Goal: Information Seeking & Learning: Find specific fact

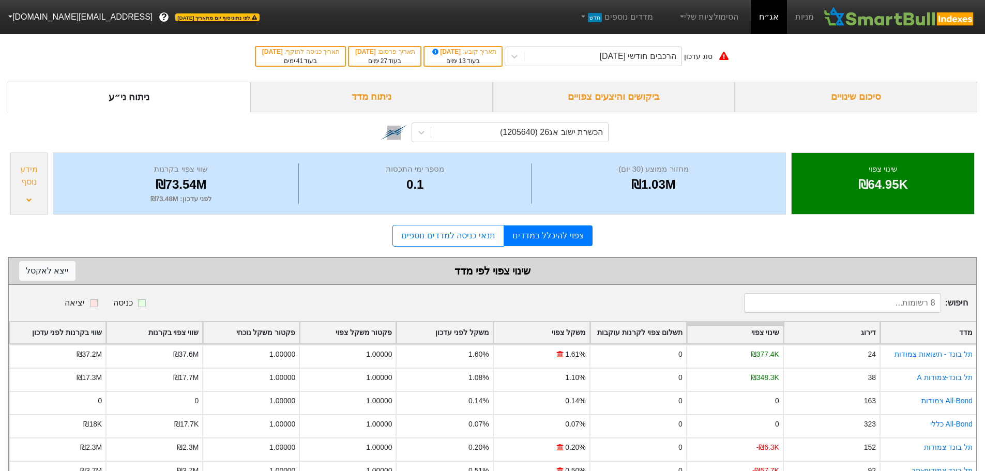
click at [641, 97] on div "ביקושים והיצעים צפויים" at bounding box center [614, 97] width 242 height 30
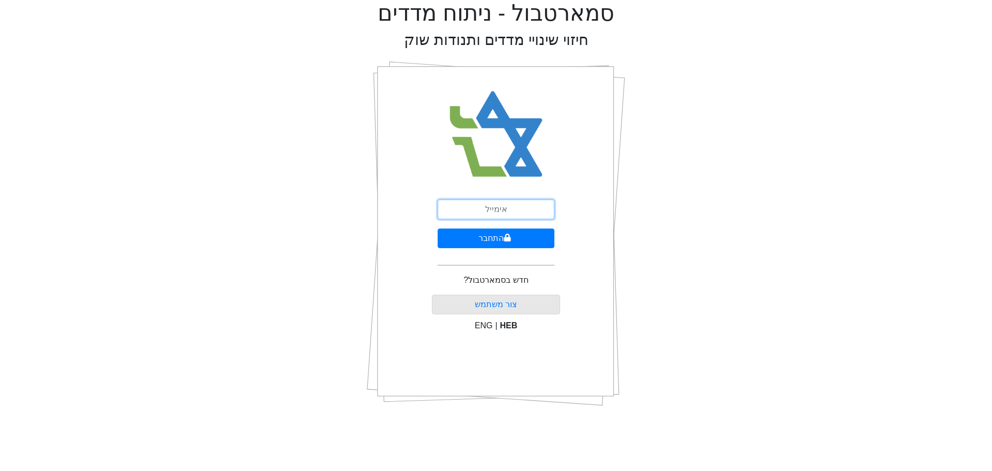
click at [499, 213] on input "email" at bounding box center [496, 210] width 117 height 20
type input "ז"
type input "[EMAIL_ADDRESS][DOMAIN_NAME]"
click at [502, 241] on button "התחבר" at bounding box center [496, 238] width 117 height 20
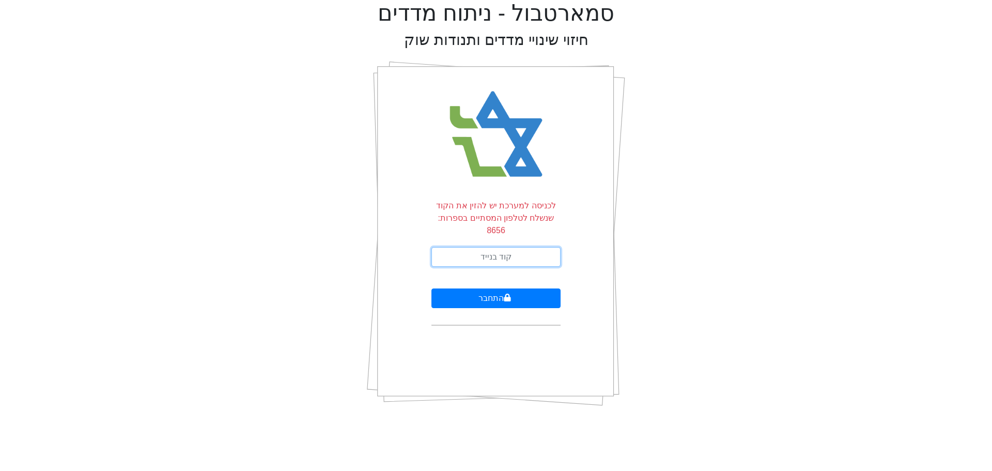
click at [494, 247] on input "text" at bounding box center [496, 257] width 129 height 20
type input "276400"
click at [432, 288] on button "התחבר" at bounding box center [496, 298] width 129 height 20
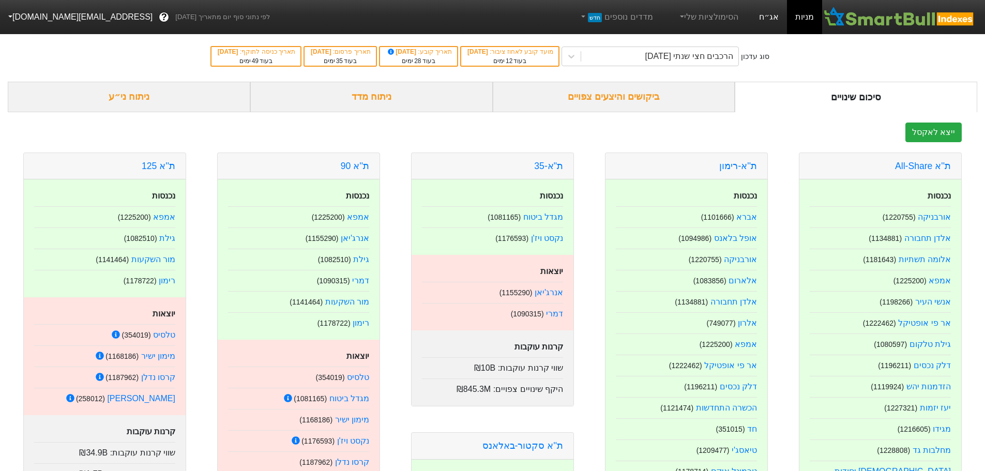
click at [771, 18] on link "אג״ח" at bounding box center [768, 17] width 36 height 34
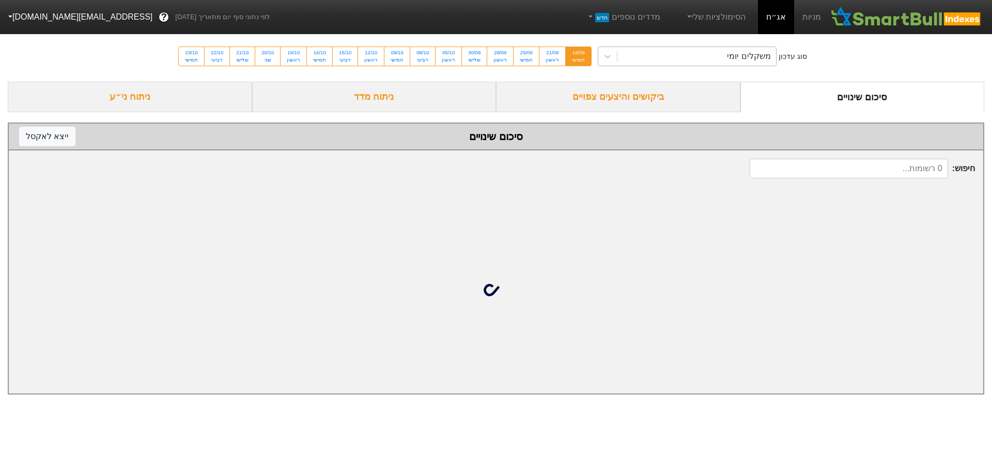
click at [706, 55] on div "משקלים יומי" at bounding box center [697, 56] width 159 height 19
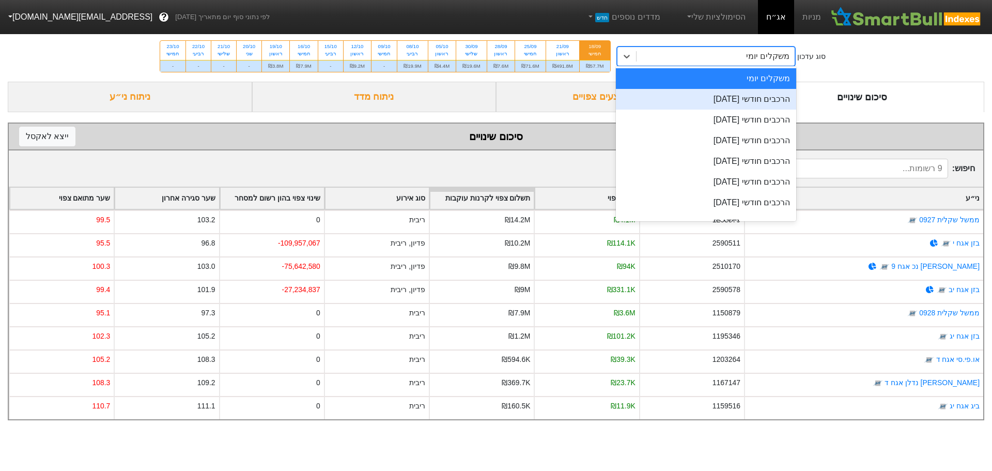
click at [697, 101] on div "הרכבים חודשי 29/09/2025" at bounding box center [706, 99] width 181 height 21
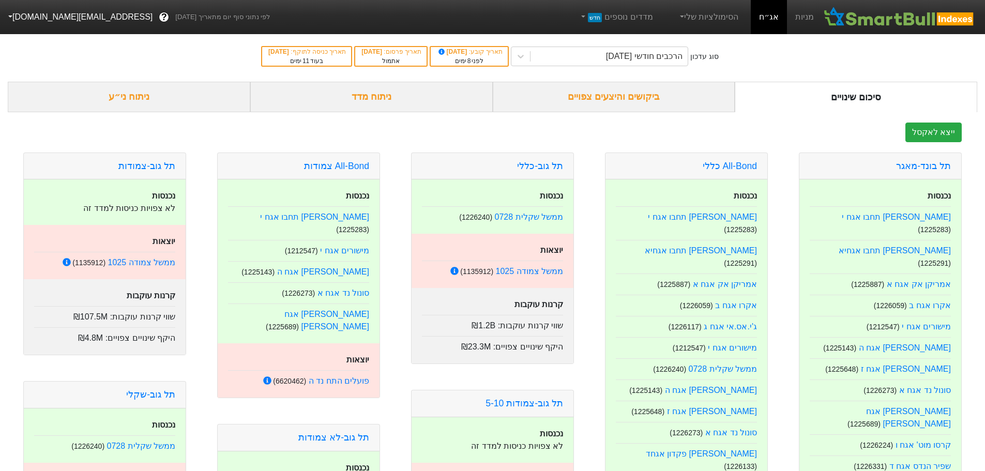
click at [631, 99] on div "ביקושים והיצעים צפויים" at bounding box center [614, 97] width 242 height 30
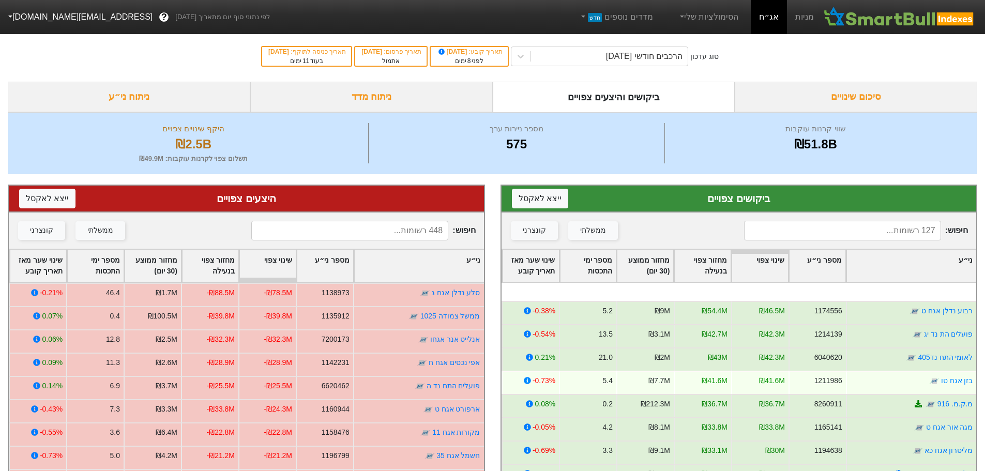
scroll to position [103, 0]
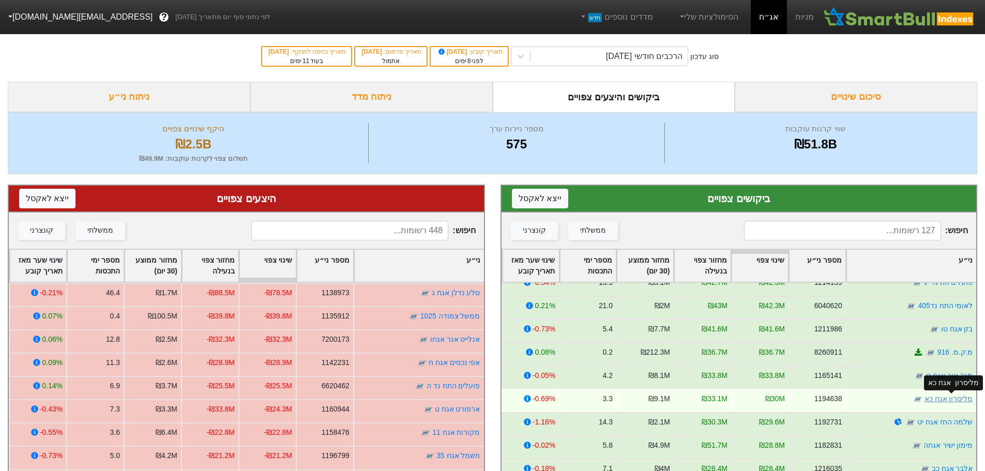
click at [942, 397] on link "מליסרון אגח כא" at bounding box center [948, 398] width 49 height 8
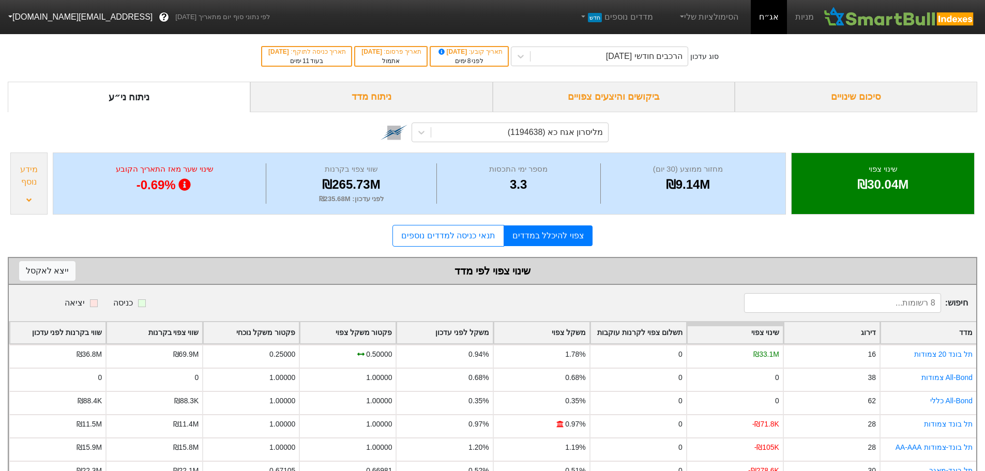
click at [646, 96] on div "ביקושים והיצעים צפויים" at bounding box center [614, 97] width 242 height 30
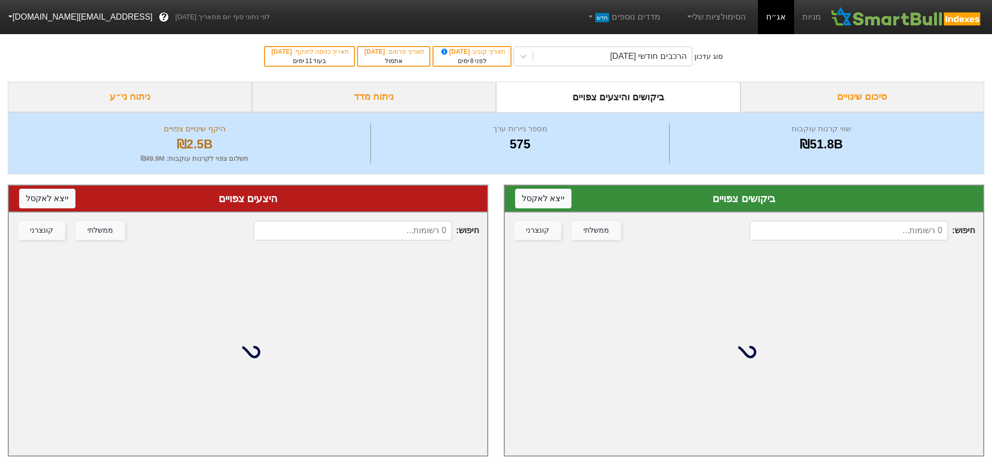
click at [851, 228] on input at bounding box center [849, 231] width 198 height 20
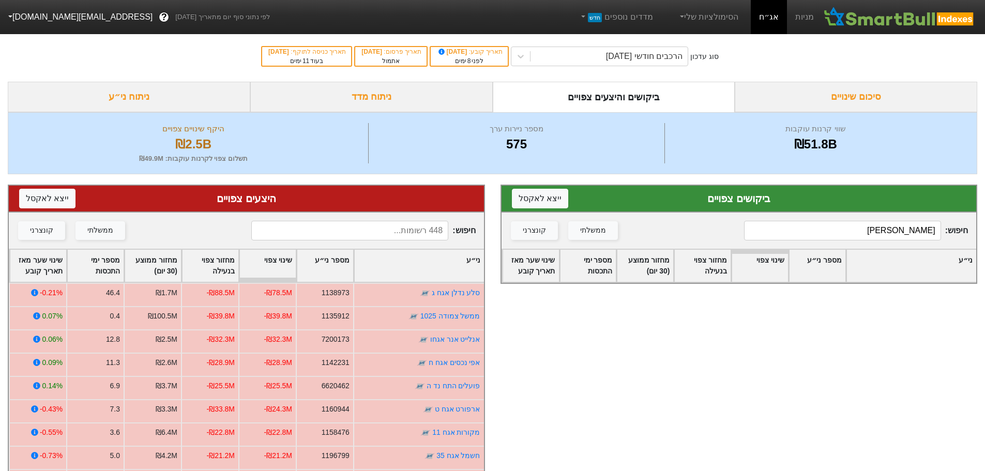
type input "אדגר"
click at [418, 230] on input at bounding box center [349, 231] width 197 height 20
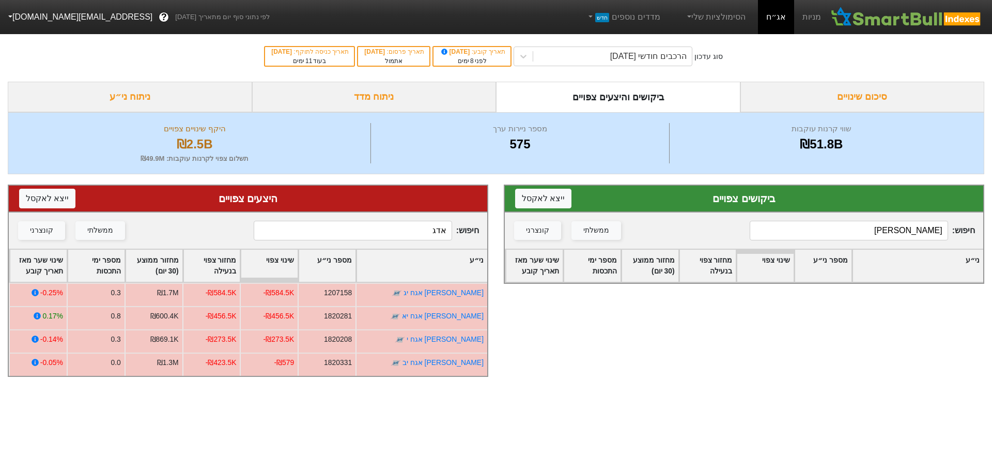
type input "אדג"
